Goal: Task Accomplishment & Management: Manage account settings

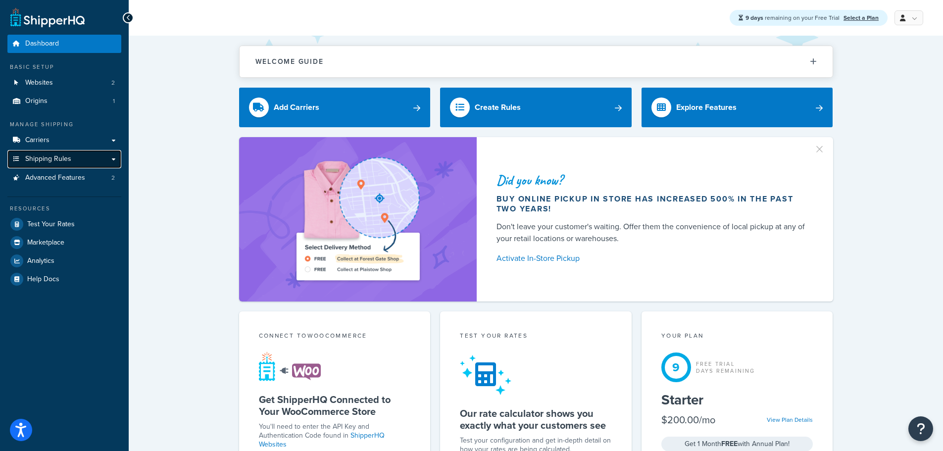
click at [63, 158] on span "Shipping Rules" at bounding box center [48, 159] width 46 height 8
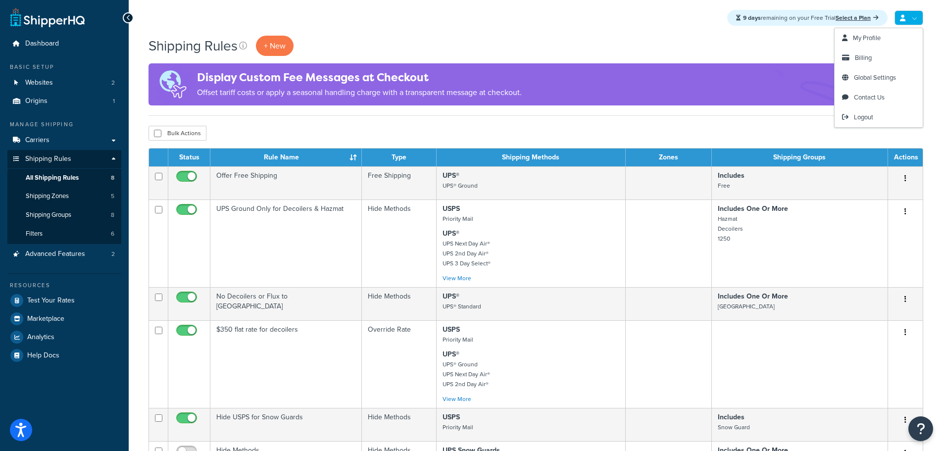
click at [902, 19] on icon at bounding box center [902, 18] width 5 height 6
click at [893, 36] on link "My Profile" at bounding box center [878, 38] width 88 height 20
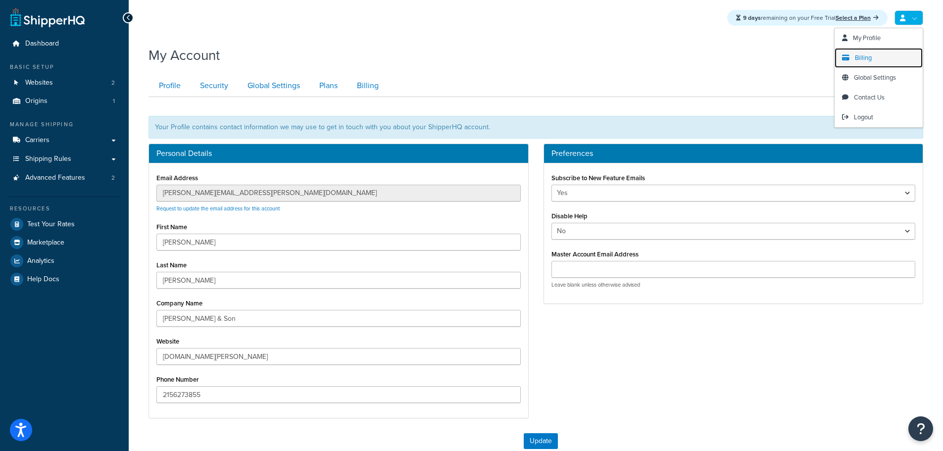
click at [879, 59] on link "Billing" at bounding box center [878, 58] width 88 height 20
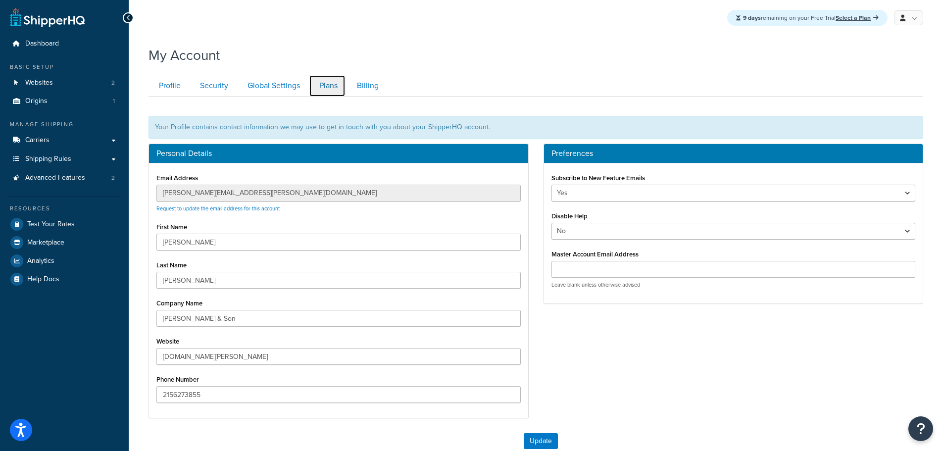
click at [325, 82] on link "Plans" at bounding box center [327, 86] width 37 height 22
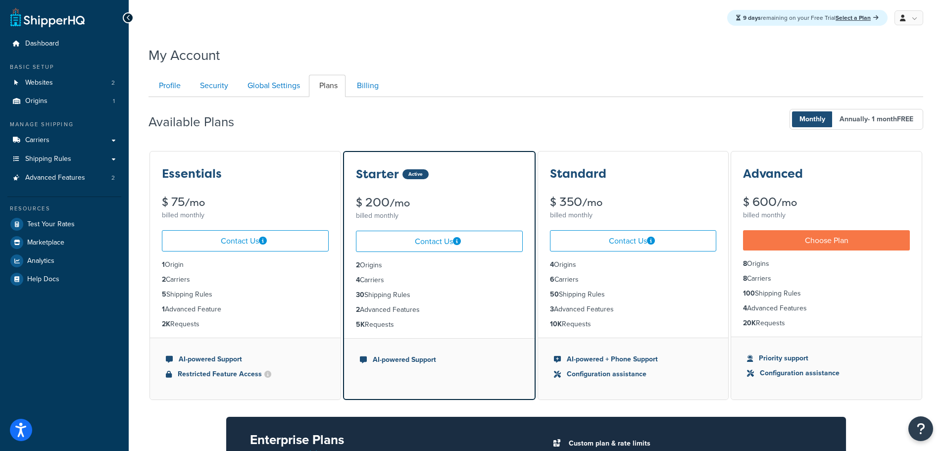
scroll to position [97, 0]
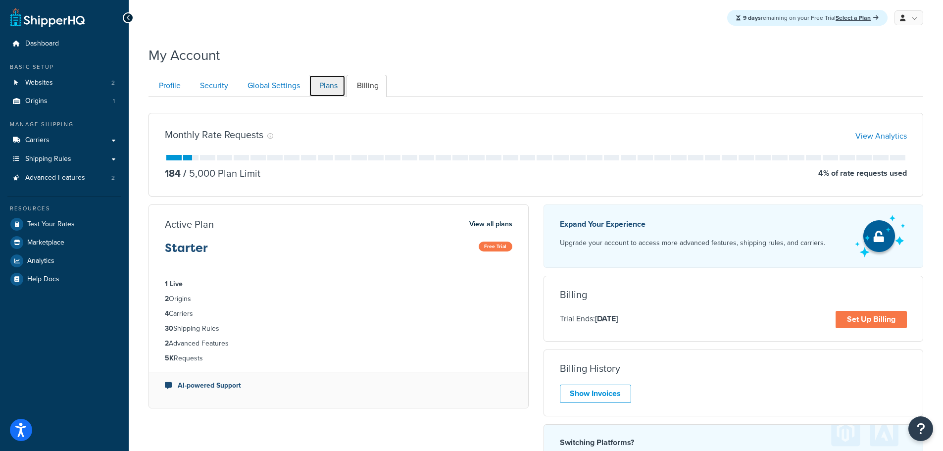
click at [329, 84] on link "Plans" at bounding box center [327, 86] width 37 height 22
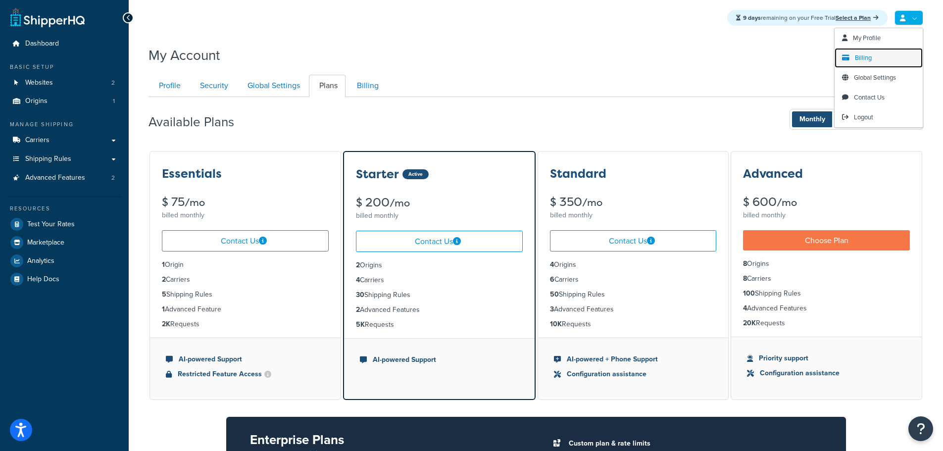
click at [870, 59] on span "Billing" at bounding box center [863, 57] width 17 height 9
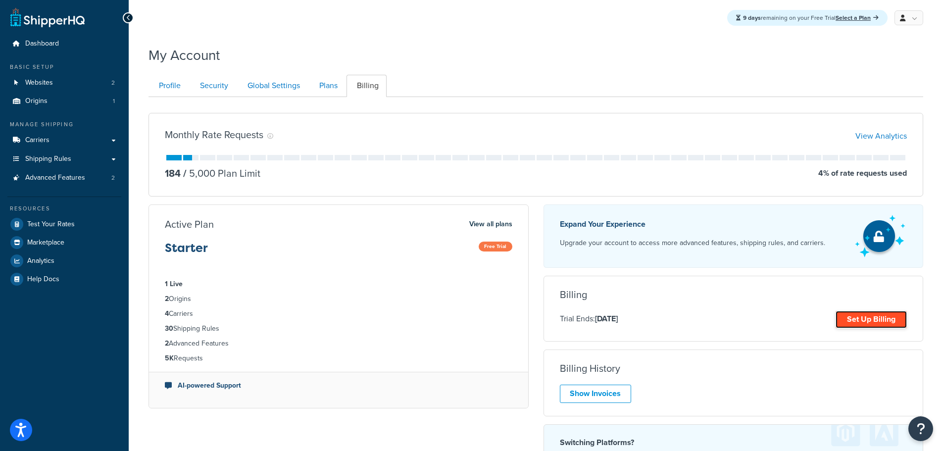
click at [872, 314] on link "Set Up Billing" at bounding box center [870, 319] width 71 height 17
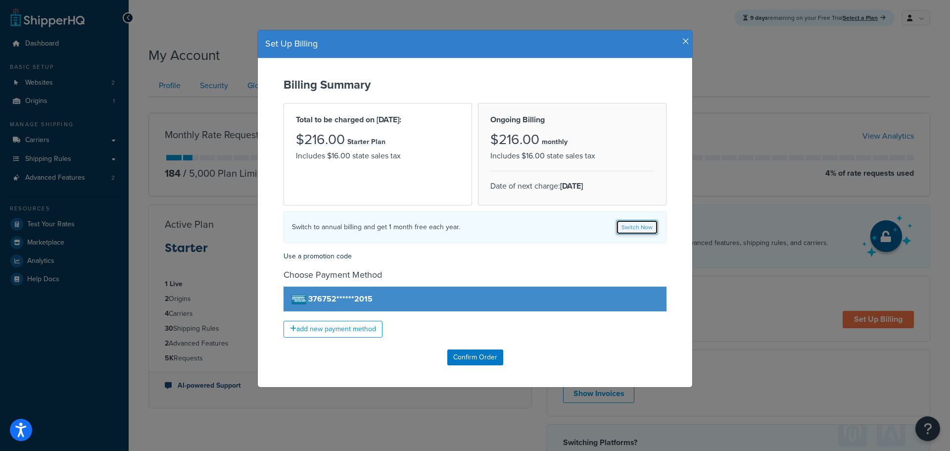
click at [636, 230] on link "Switch Now" at bounding box center [637, 227] width 42 height 15
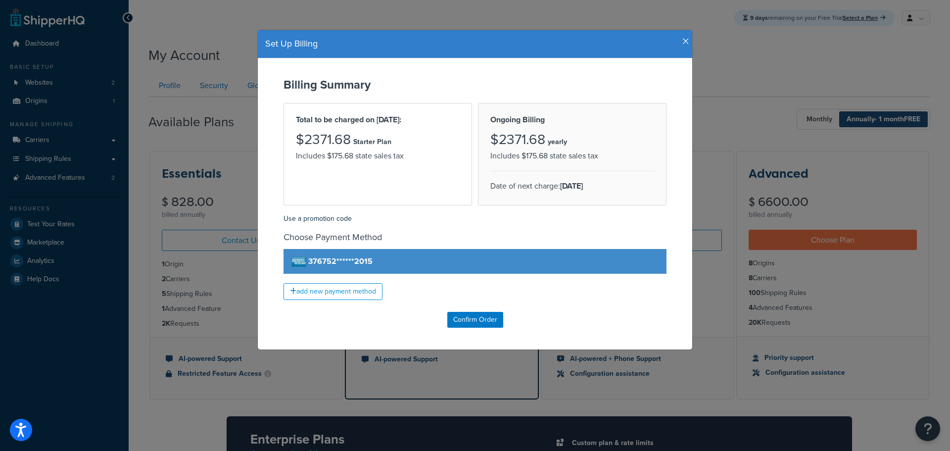
click at [675, 43] on h4 "Set Up Billing" at bounding box center [475, 44] width 420 height 13
click at [677, 41] on h4 "Set Up Billing" at bounding box center [475, 44] width 420 height 13
click at [682, 40] on icon "button" at bounding box center [685, 41] width 7 height 9
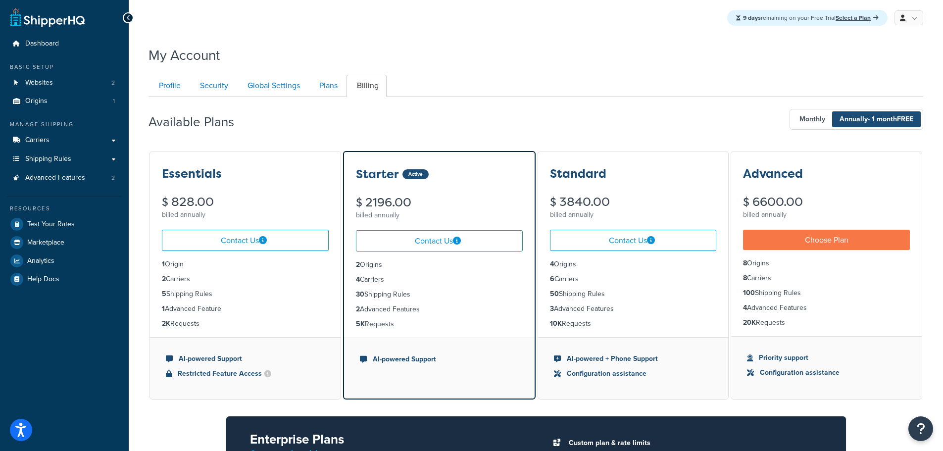
click at [575, 174] on h3 "Standard" at bounding box center [578, 173] width 56 height 13
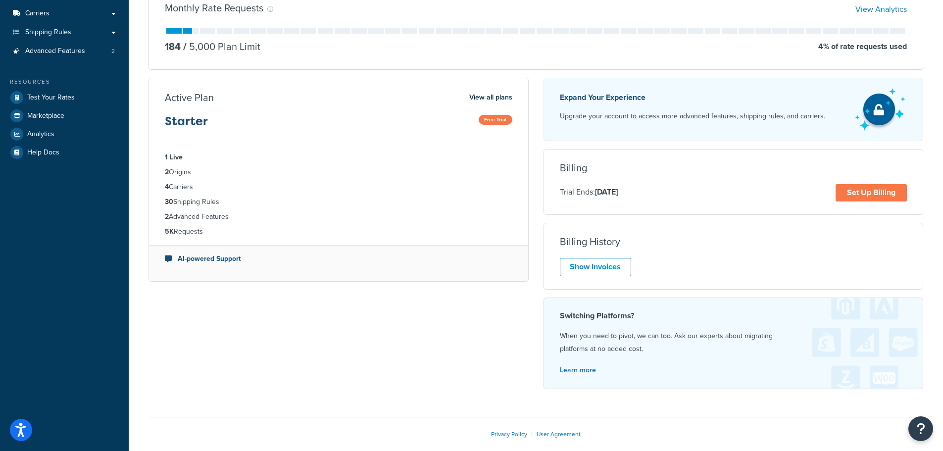
scroll to position [28, 0]
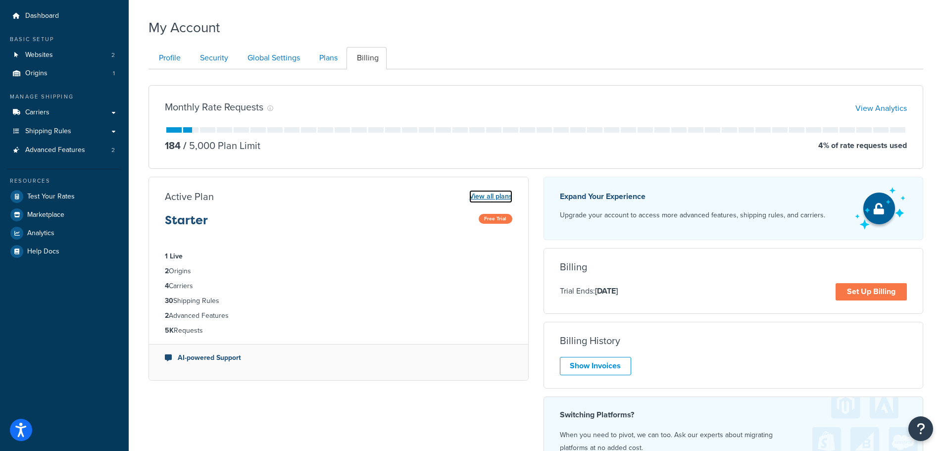
click at [495, 196] on link "View all plans" at bounding box center [490, 196] width 43 height 13
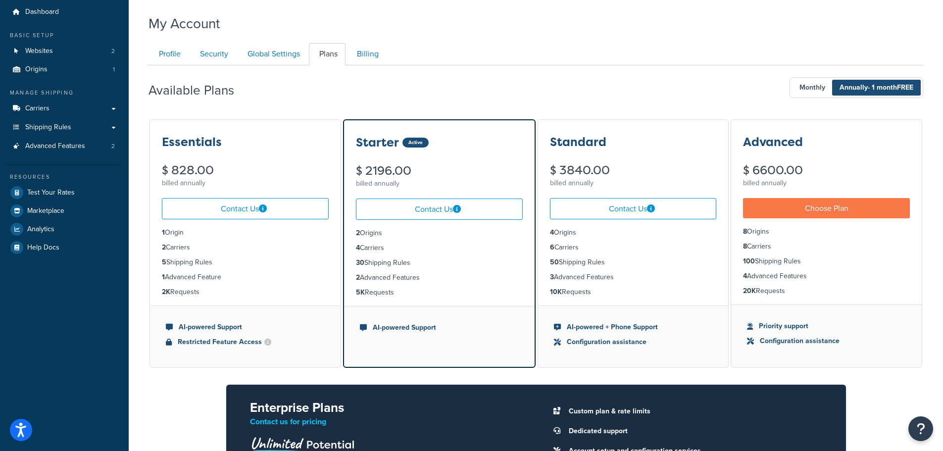
scroll to position [49, 0]
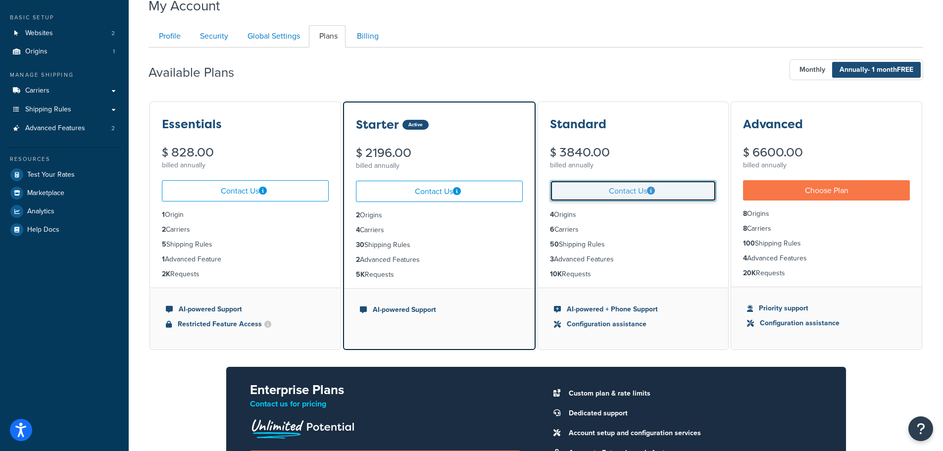
click at [638, 192] on link "Contact Us" at bounding box center [633, 190] width 167 height 21
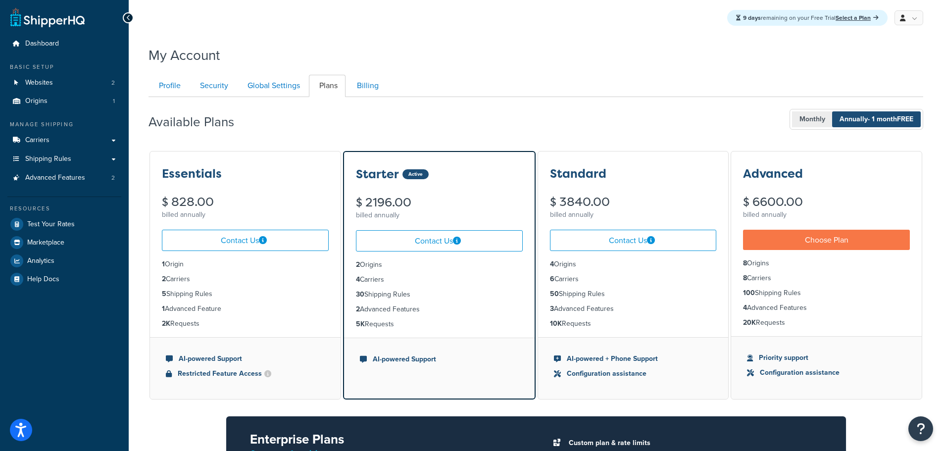
click at [810, 123] on span "Monthly" at bounding box center [812, 119] width 41 height 16
click at [872, 125] on span "Annually - 1 month FREE" at bounding box center [876, 119] width 89 height 16
click at [821, 125] on span "Monthly" at bounding box center [812, 119] width 41 height 16
click at [882, 120] on span "- 1 month FREE" at bounding box center [891, 119] width 46 height 10
click at [177, 91] on link "Profile" at bounding box center [168, 86] width 40 height 22
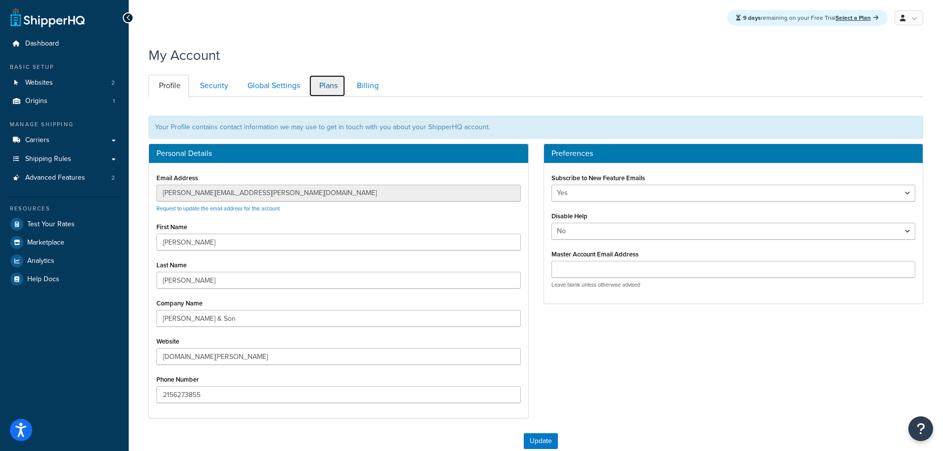
click at [328, 89] on link "Plans" at bounding box center [327, 86] width 37 height 22
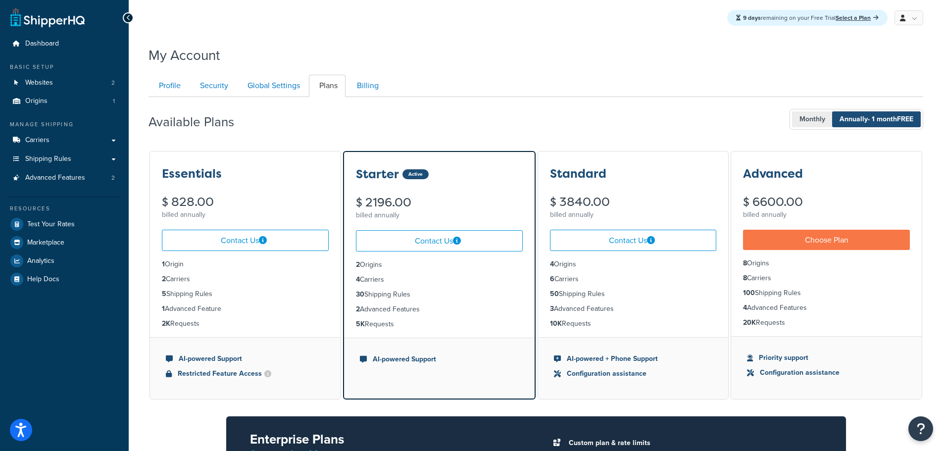
click at [810, 120] on span "Monthly" at bounding box center [812, 119] width 41 height 16
click at [858, 117] on span "Annually - 1 month FREE" at bounding box center [876, 119] width 89 height 16
click at [818, 113] on span "Monthly" at bounding box center [812, 119] width 41 height 16
click at [856, 112] on span "Annually - 1 month FREE" at bounding box center [876, 119] width 89 height 16
click at [802, 112] on span "Monthly" at bounding box center [812, 119] width 41 height 16
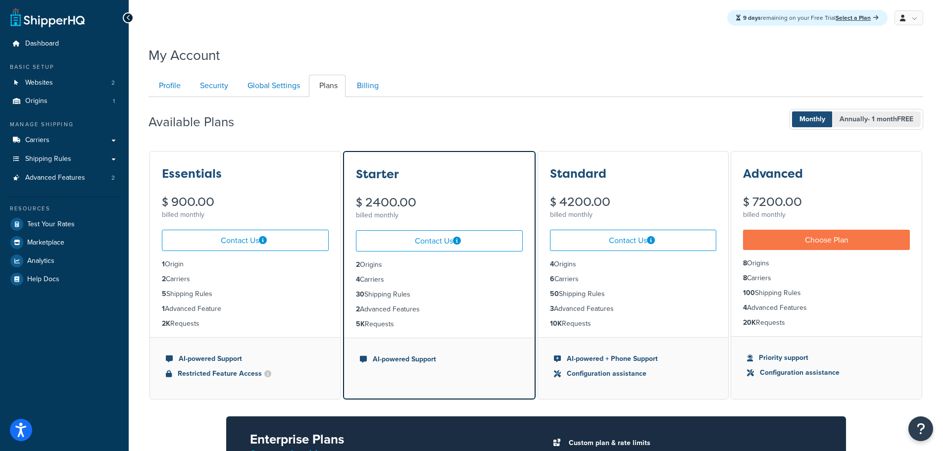
click at [849, 114] on span "Annually - 1 month FREE" at bounding box center [876, 119] width 89 height 16
